Goal: Check status: Check status

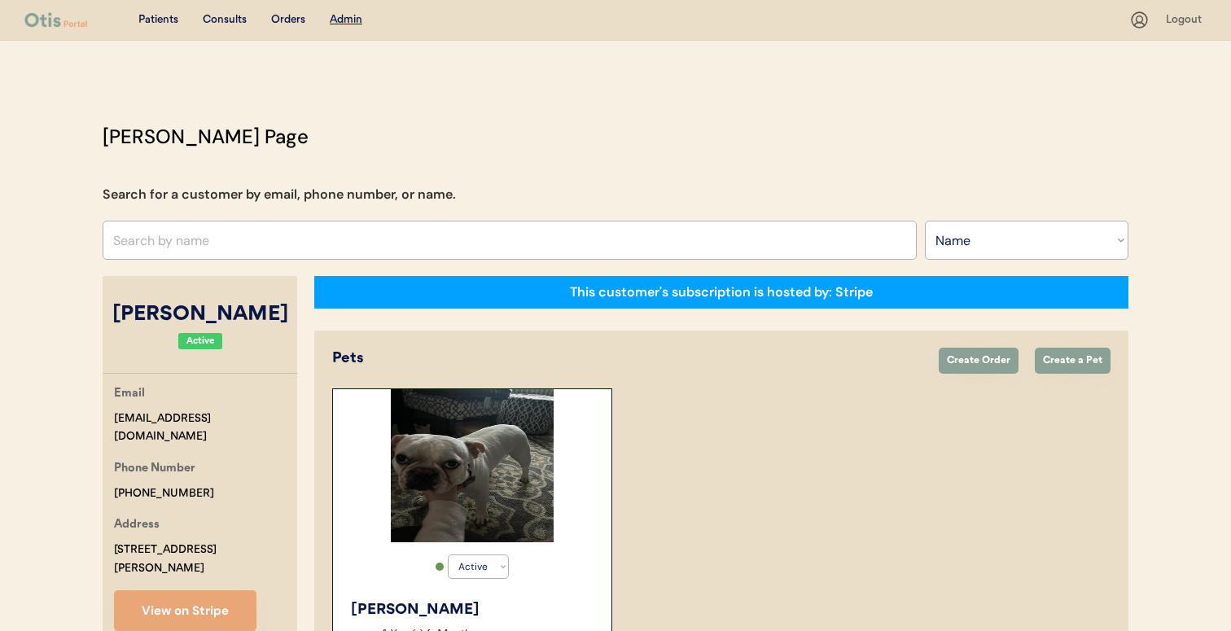
select select ""Name""
select select "true"
click at [292, 235] on input "text" at bounding box center [510, 240] width 814 height 39
type input "[PERSON_NAME]"
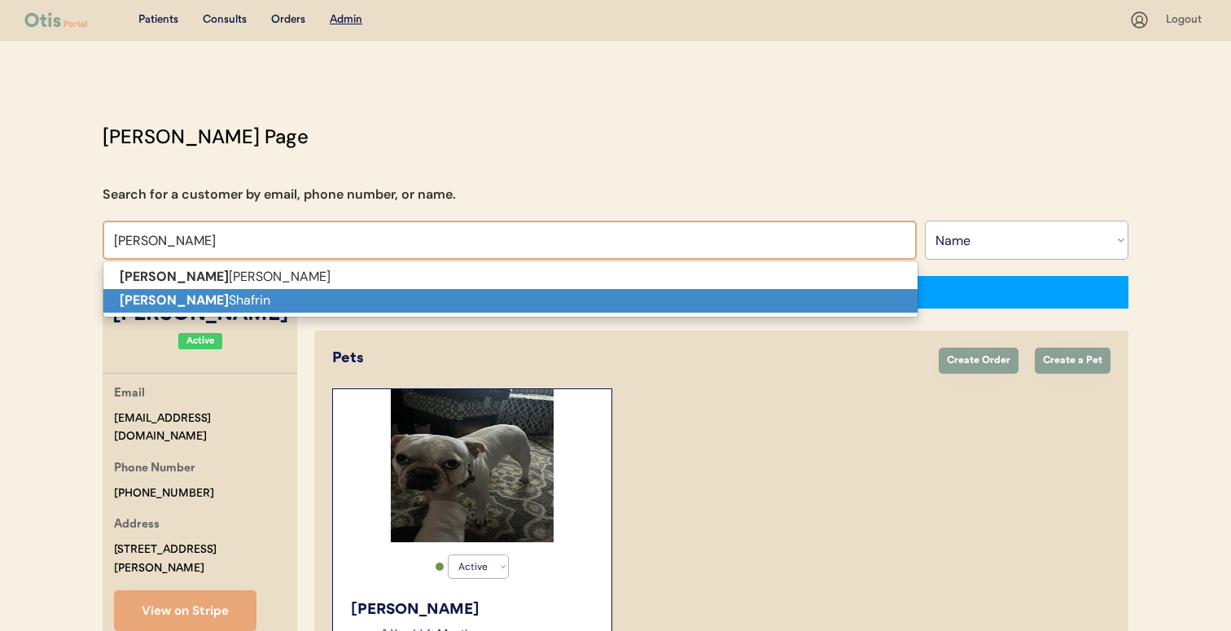
click at [267, 306] on p "[PERSON_NAME]" at bounding box center [510, 301] width 814 height 24
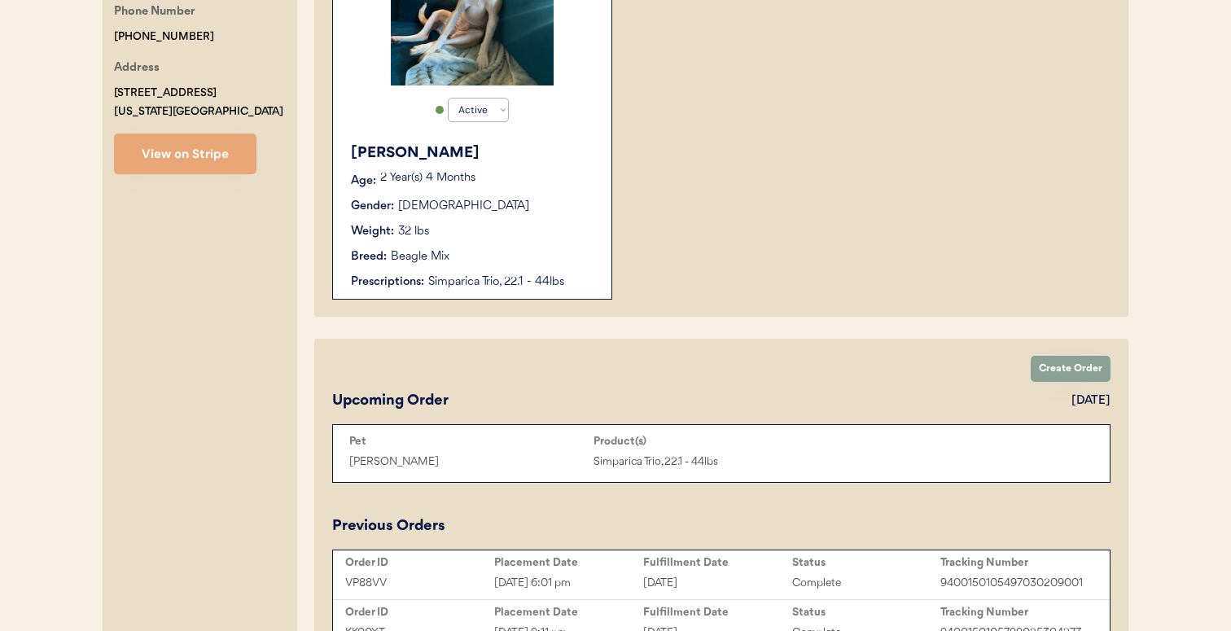
scroll to position [457, 0]
type input "[PERSON_NAME]"
click at [199, 166] on button "View on Stripe" at bounding box center [185, 153] width 142 height 41
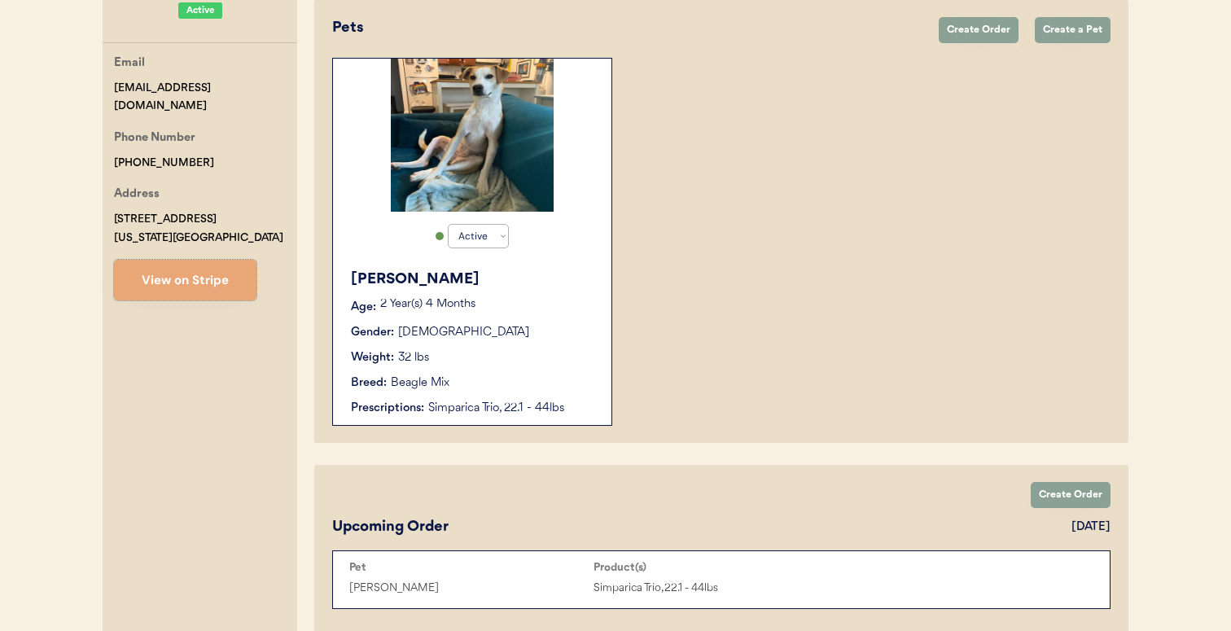
scroll to position [0, 0]
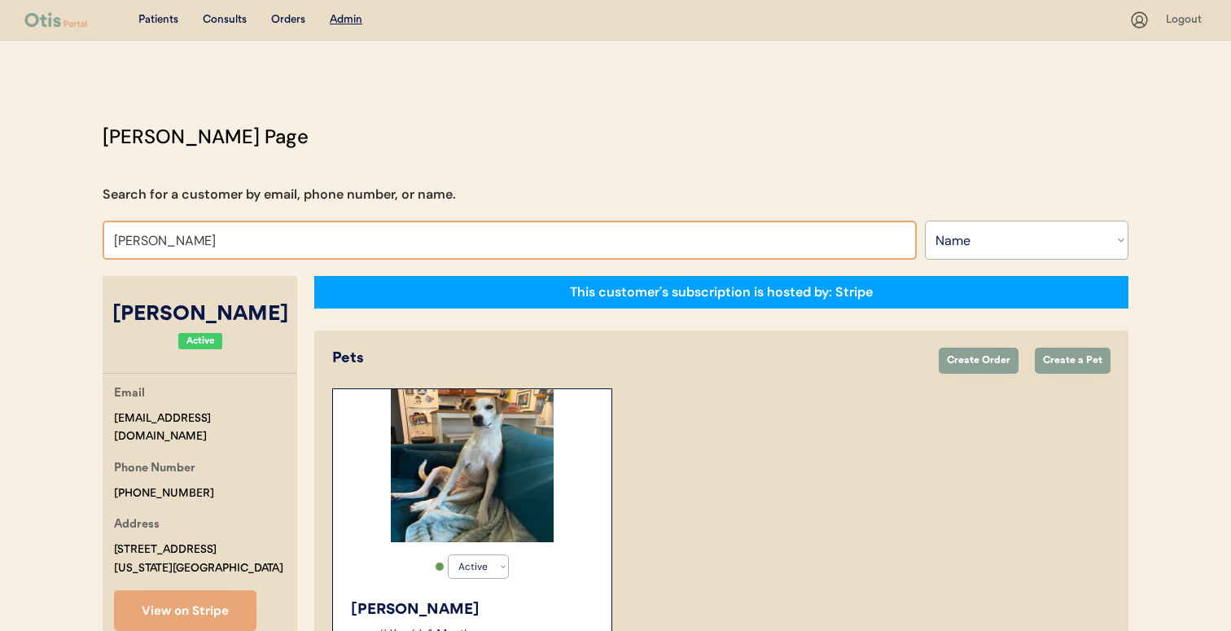
click at [533, 240] on input "[PERSON_NAME]" at bounding box center [510, 240] width 814 height 39
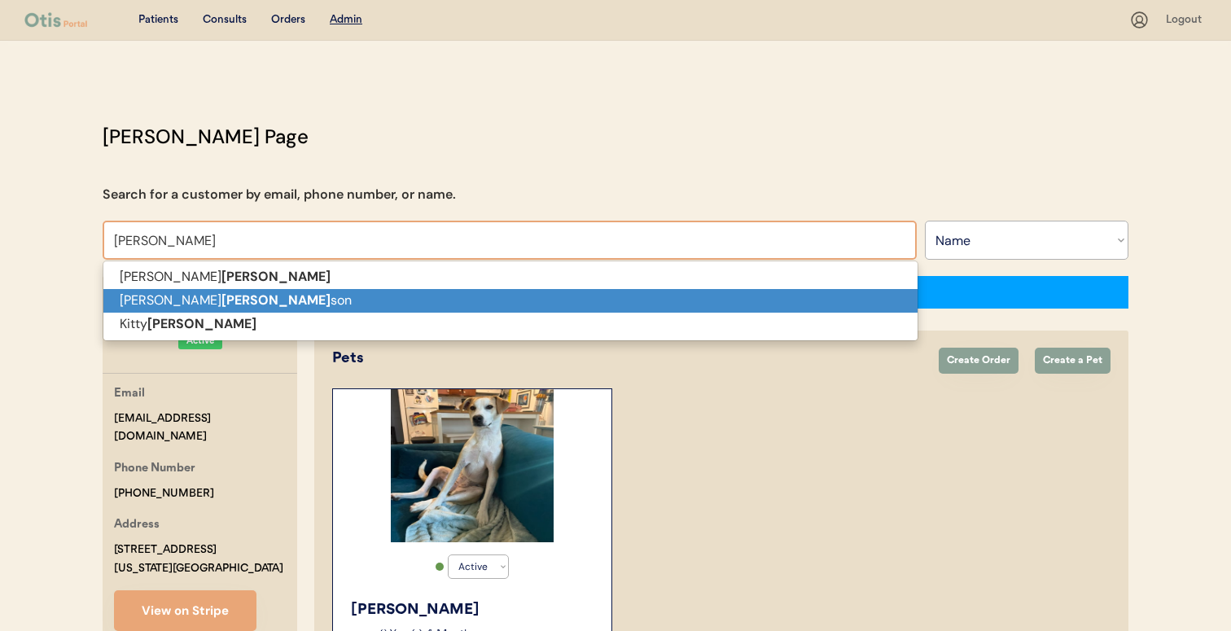
click at [510, 291] on p "[DEMOGRAPHIC_DATA][PERSON_NAME] son" at bounding box center [510, 301] width 814 height 24
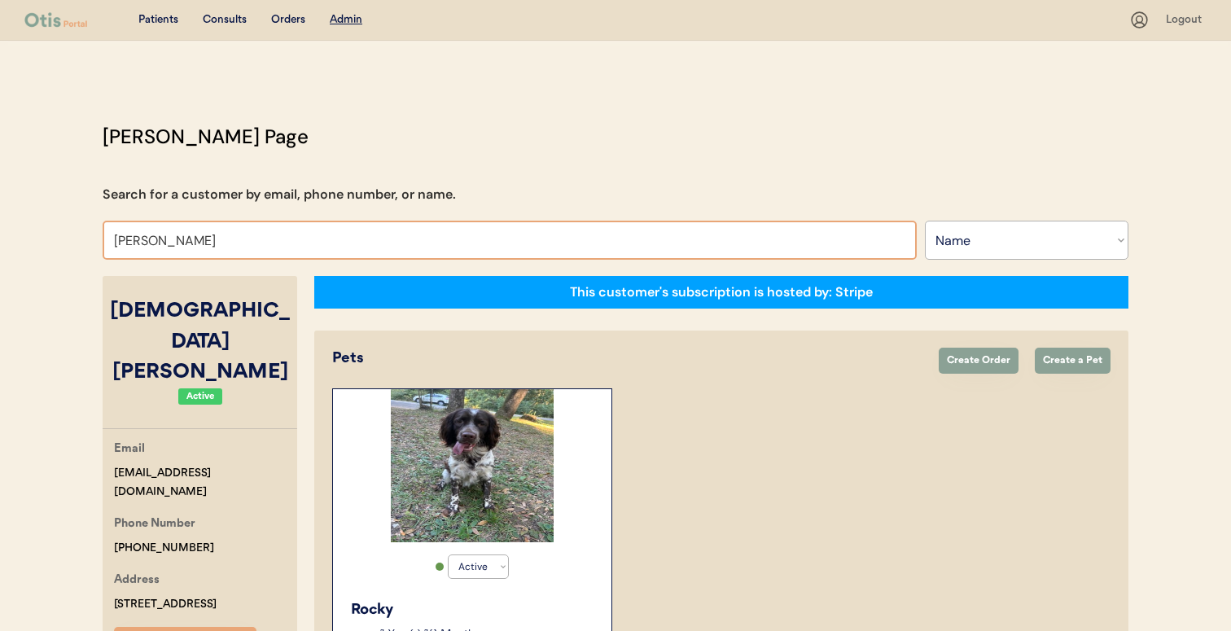
type input "[DEMOGRAPHIC_DATA]"
type input "[PERSON_NAME]"
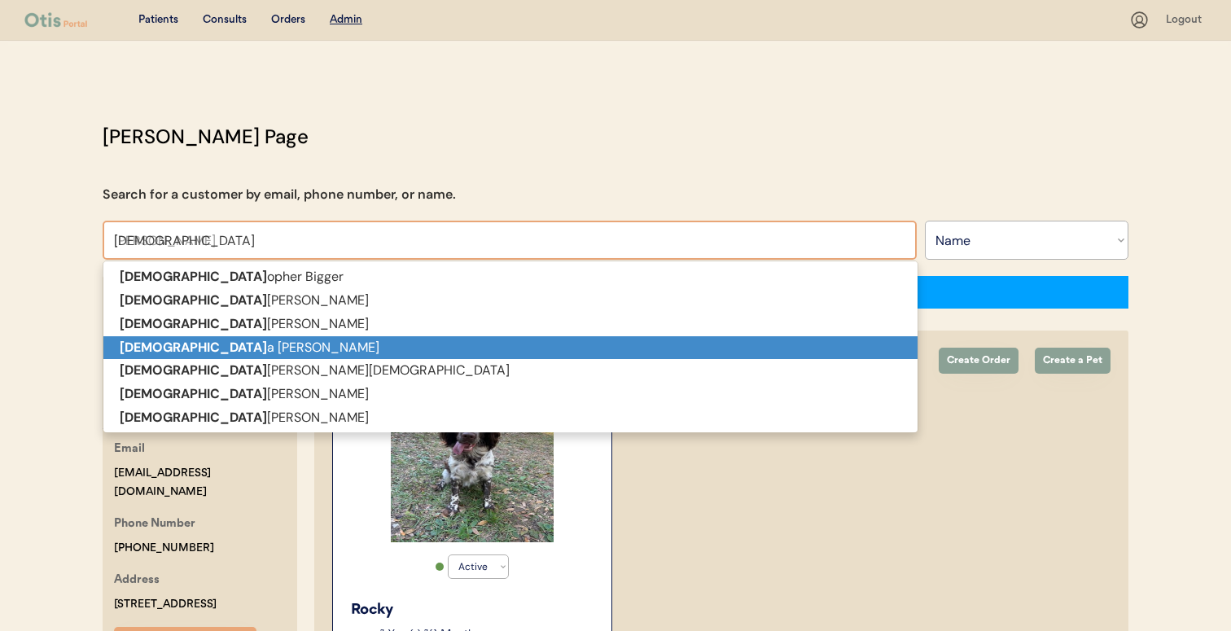
type input "[PERSON_NAME]"
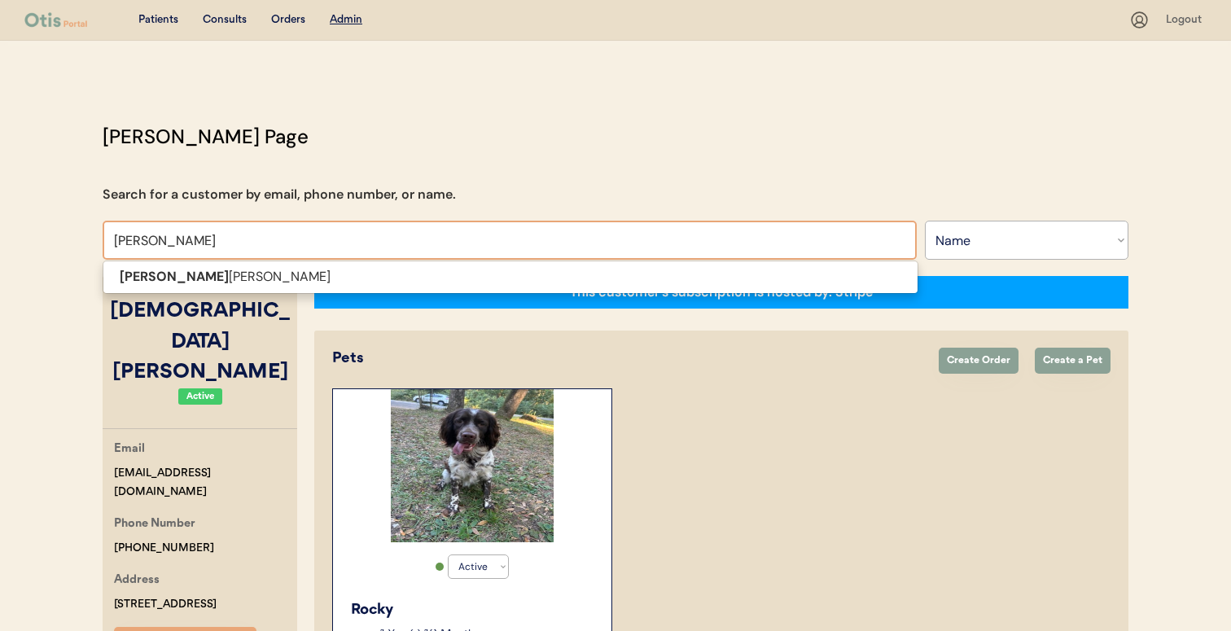
type input "[PERSON_NAME]"
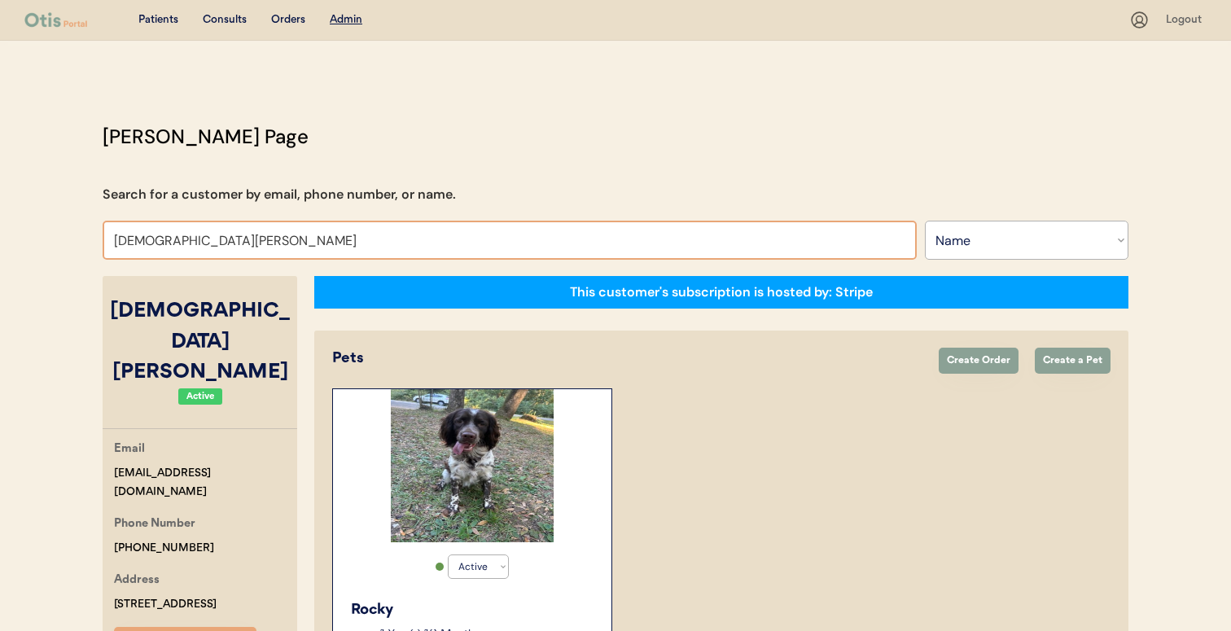
type input "[PERSON_NAME]"
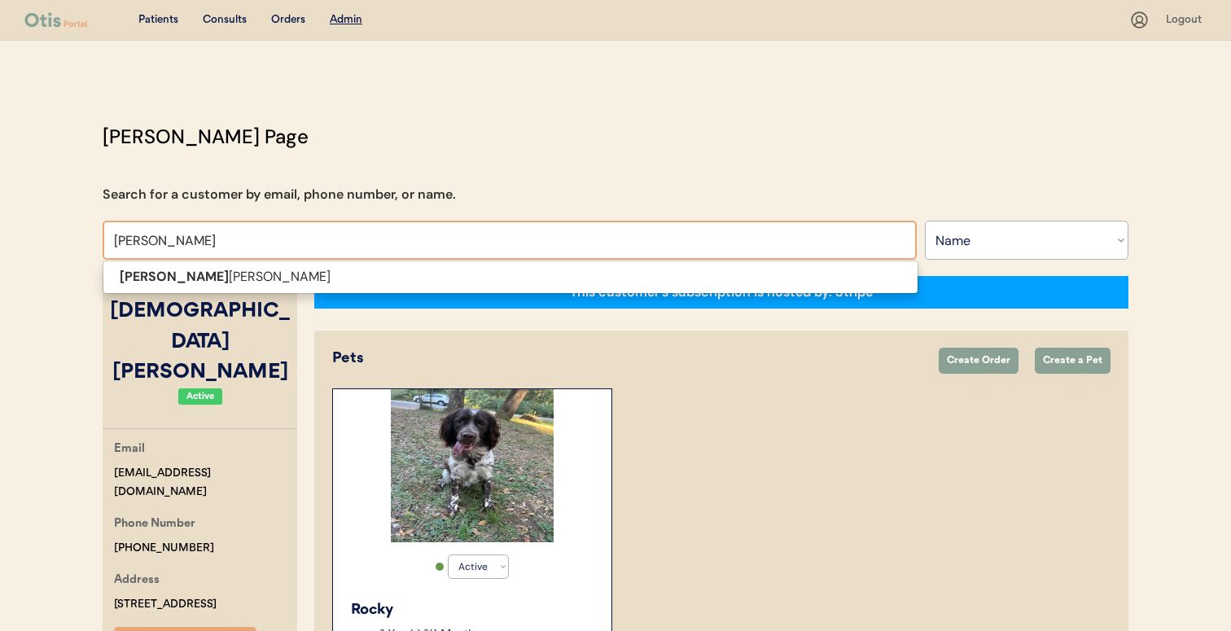
type input "[DEMOGRAPHIC_DATA]"
type input "[PERSON_NAME]"
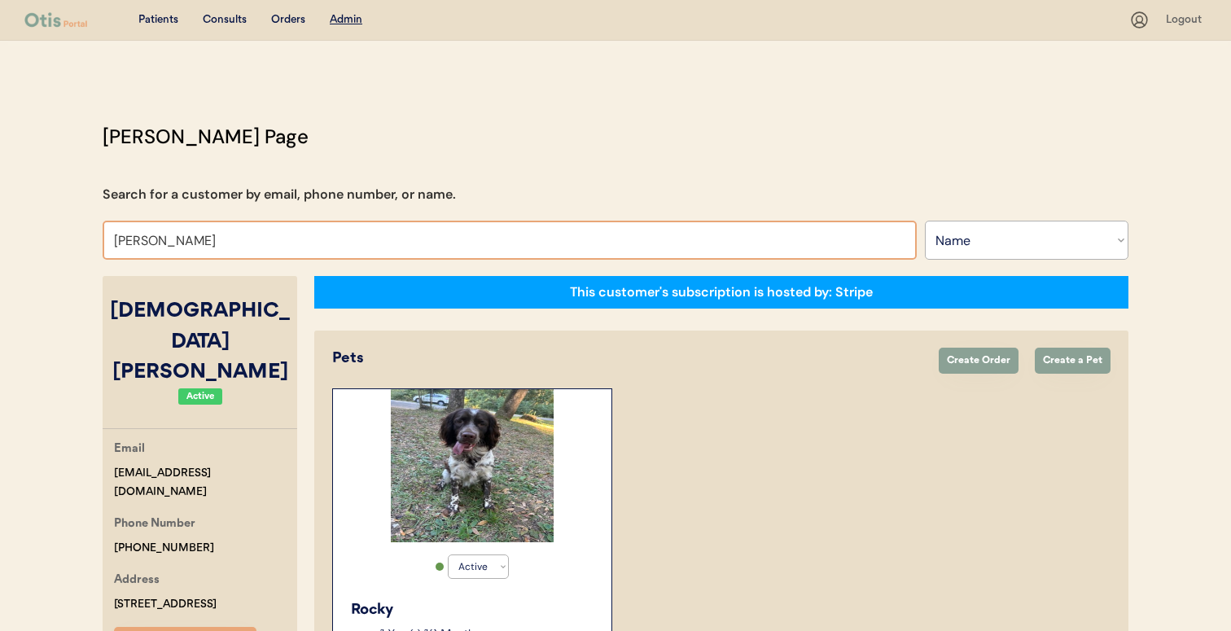
type input "[PERSON_NAME]"
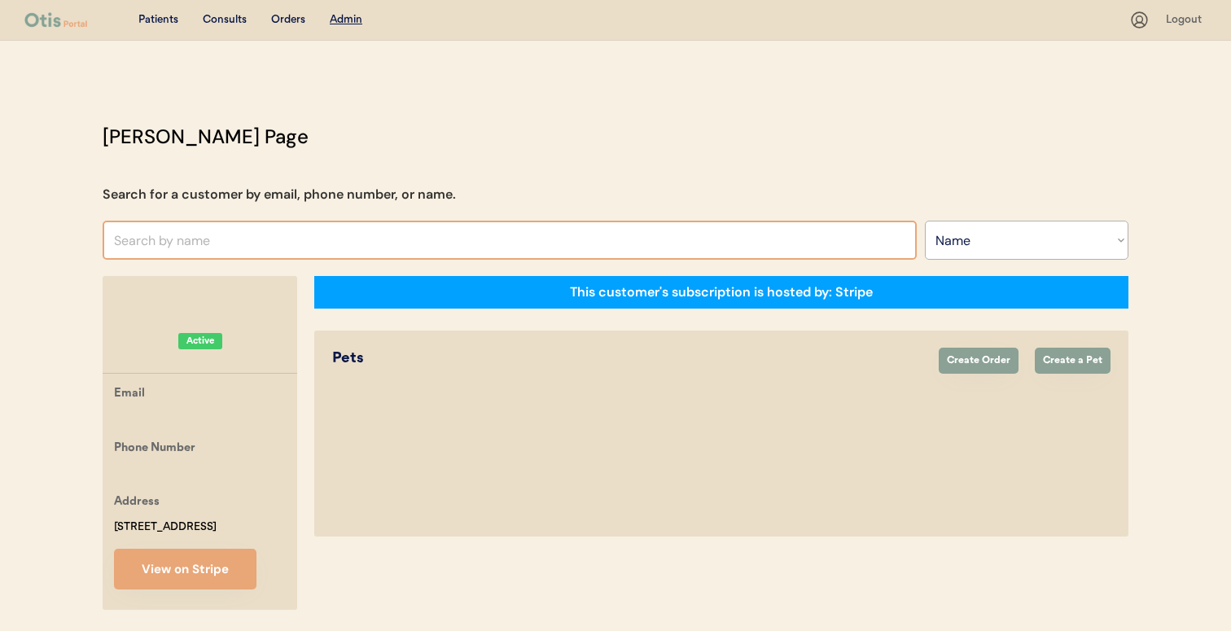
paste input "[PERSON_NAME]"
type input "[PERSON_NAME]"
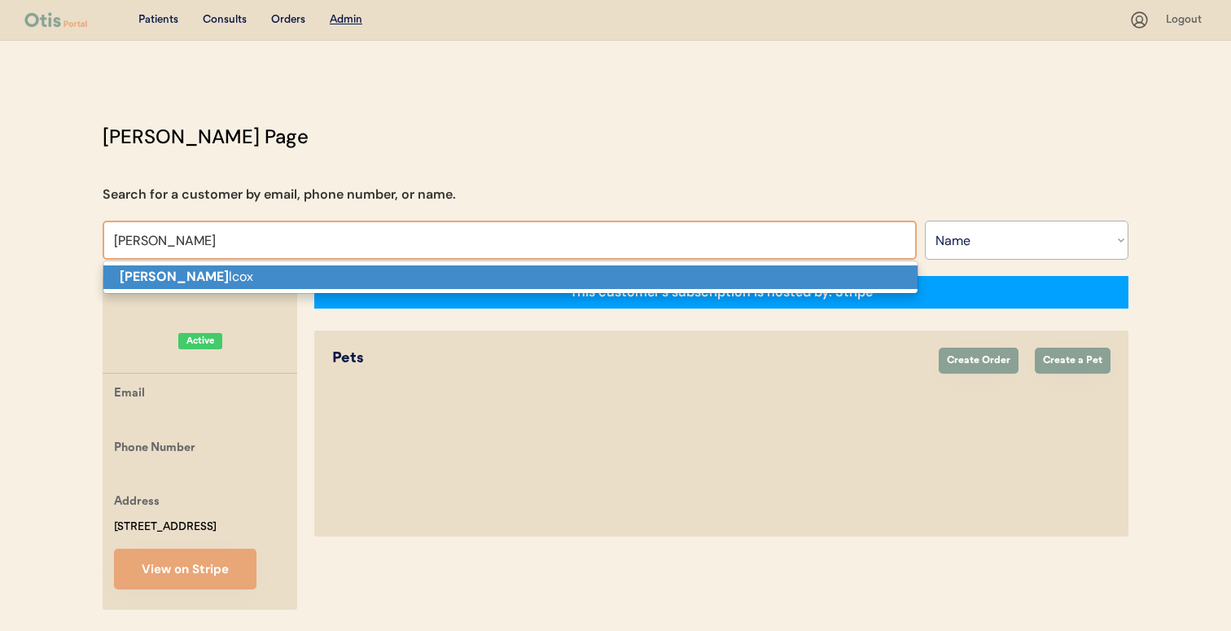
click at [422, 269] on p "[PERSON_NAME] lcox" at bounding box center [510, 277] width 814 height 24
type input "[PERSON_NAME]"
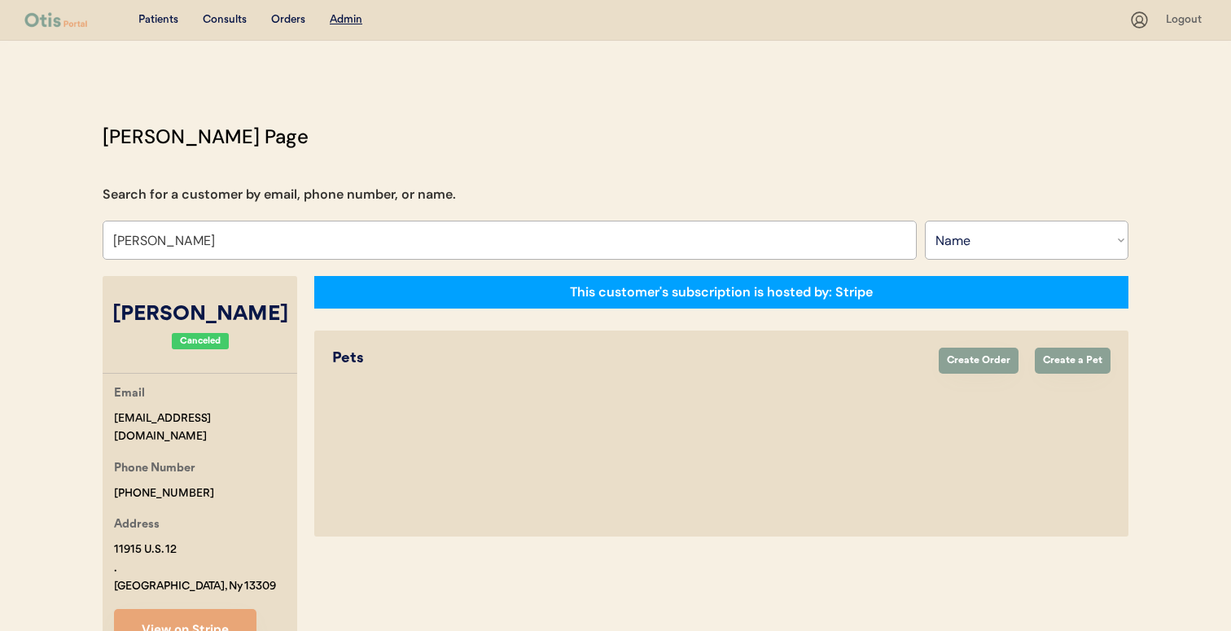
select select "true"
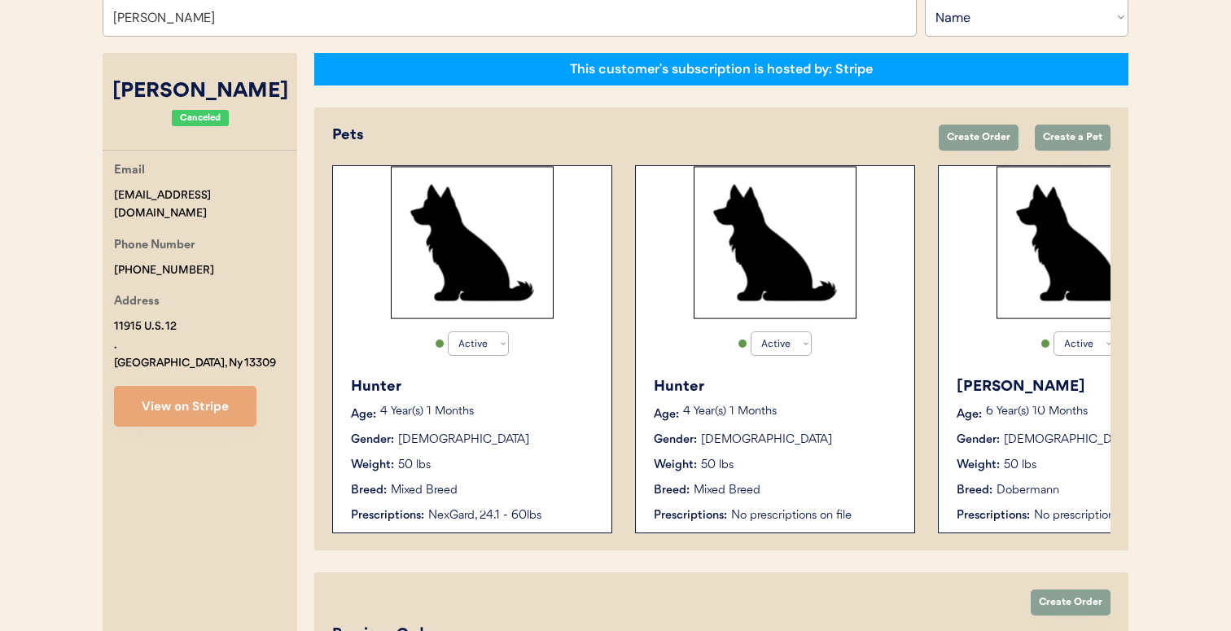
scroll to position [443, 0]
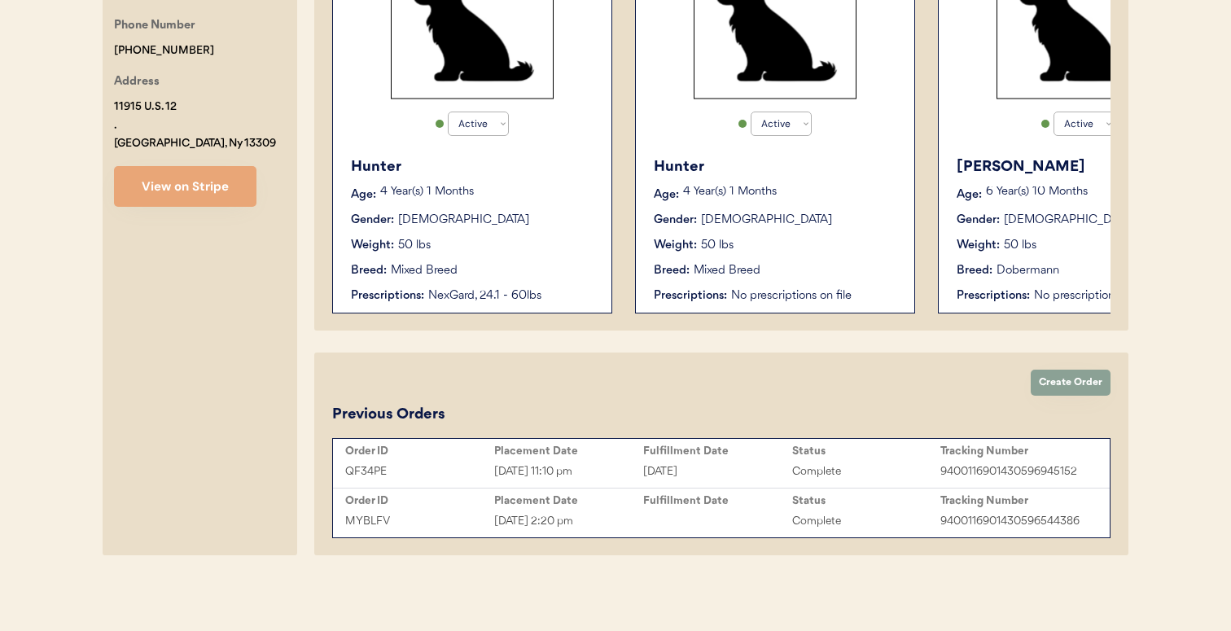
type input "[PERSON_NAME]"
click at [463, 535] on div "Order ID Placement Date Fulfillment Date Status Tracking Number MYBLFV [DATE] 2…" at bounding box center [721, 512] width 776 height 49
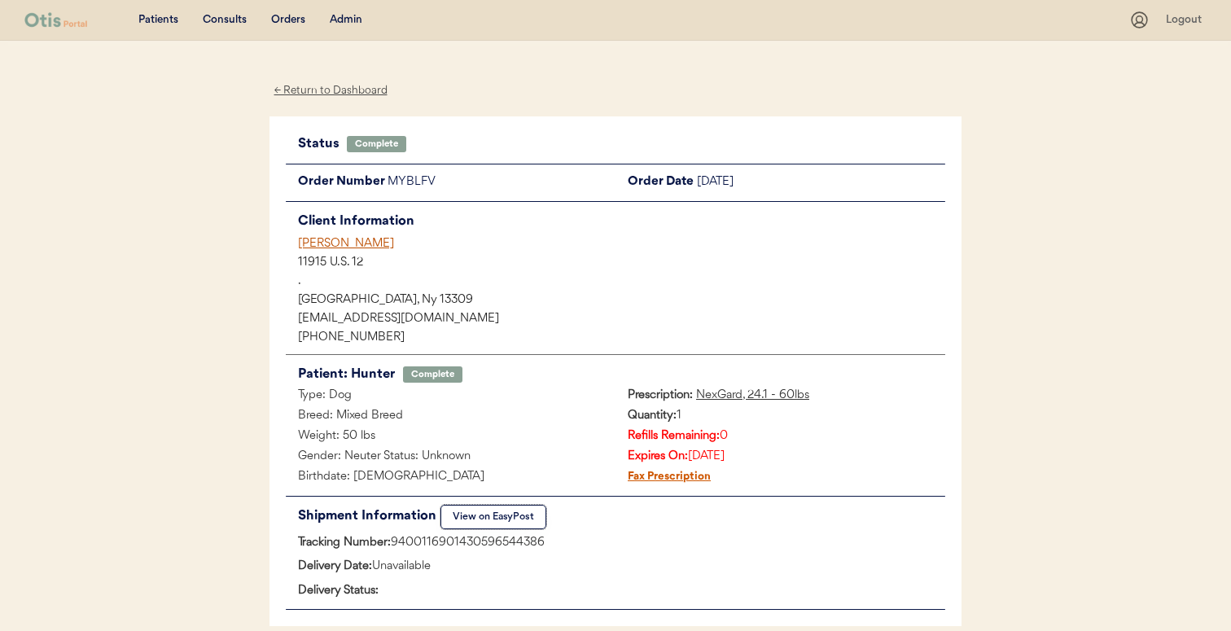
click at [468, 514] on button "View on EasyPost" at bounding box center [493, 517] width 106 height 24
click at [443, 538] on div "Tracking Number: 9400116901430596544386" at bounding box center [615, 543] width 659 height 20
copy div "9400116901430596544386"
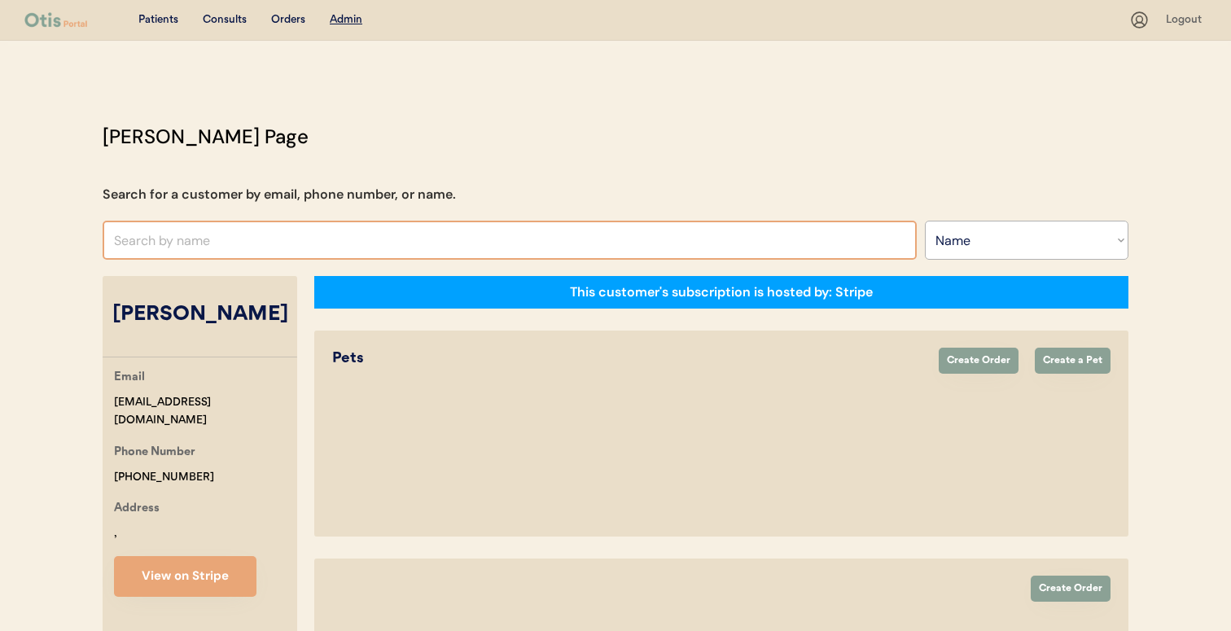
select select ""Name""
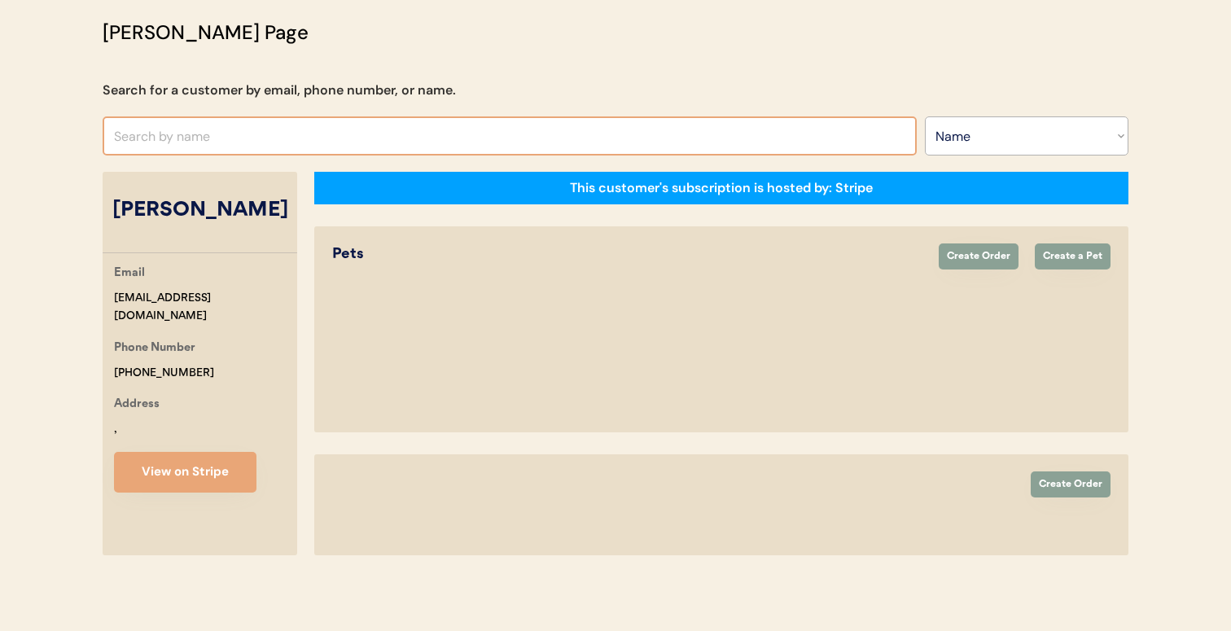
select select "true"
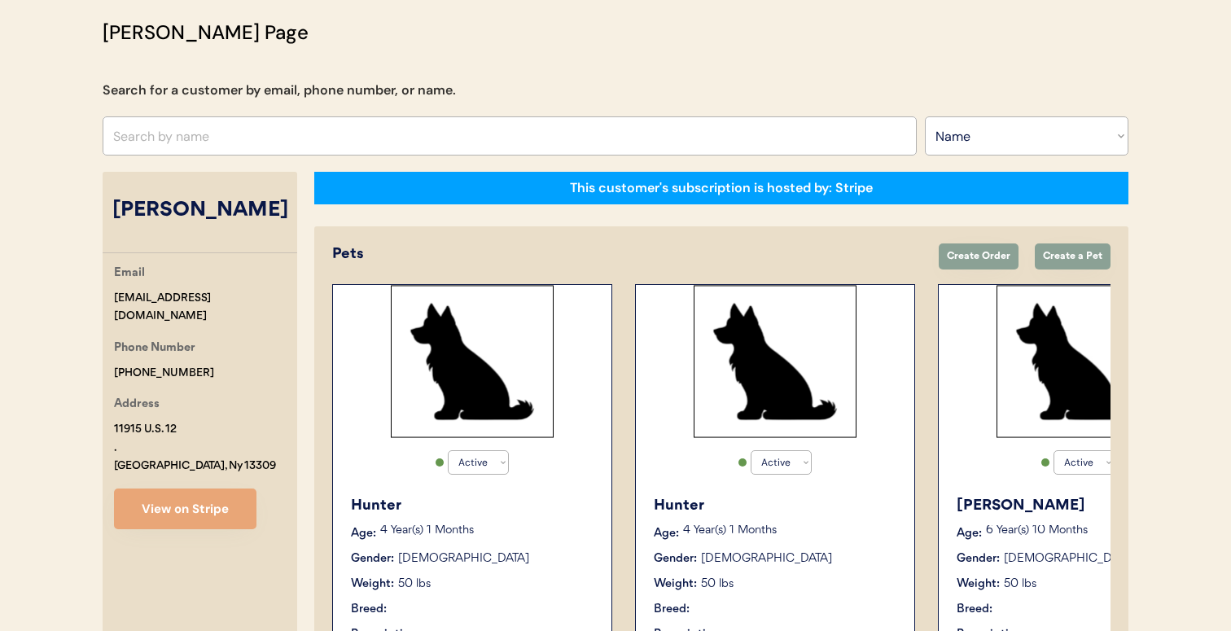
select select "true"
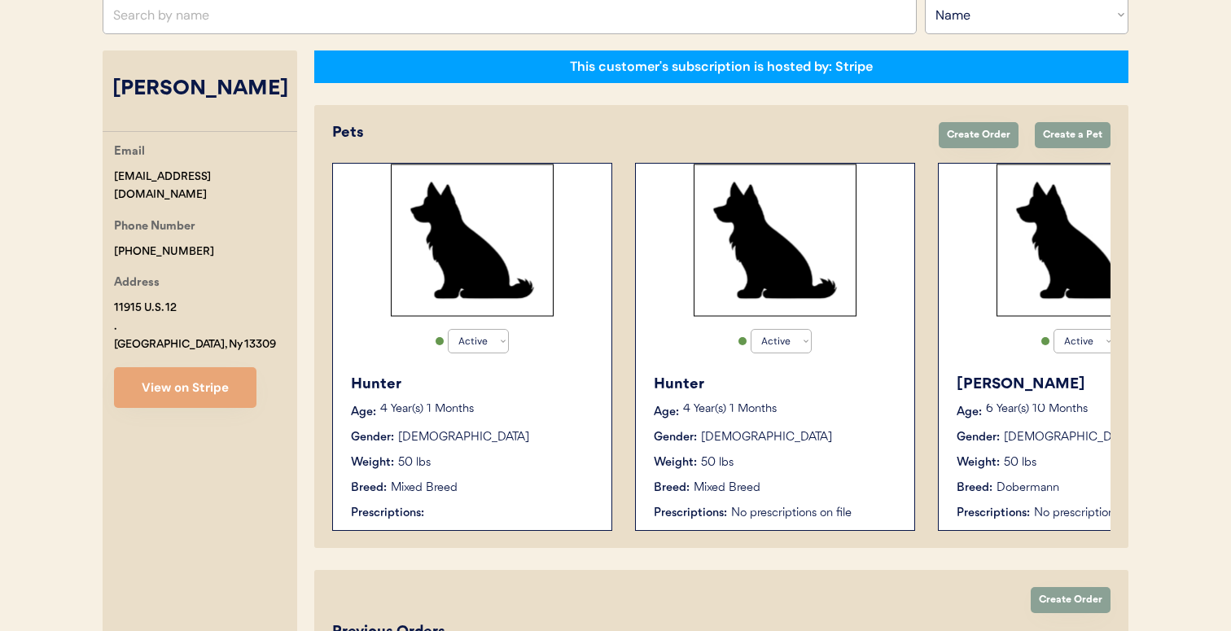
scroll to position [443, 0]
